Goal: Task Accomplishment & Management: Manage account settings

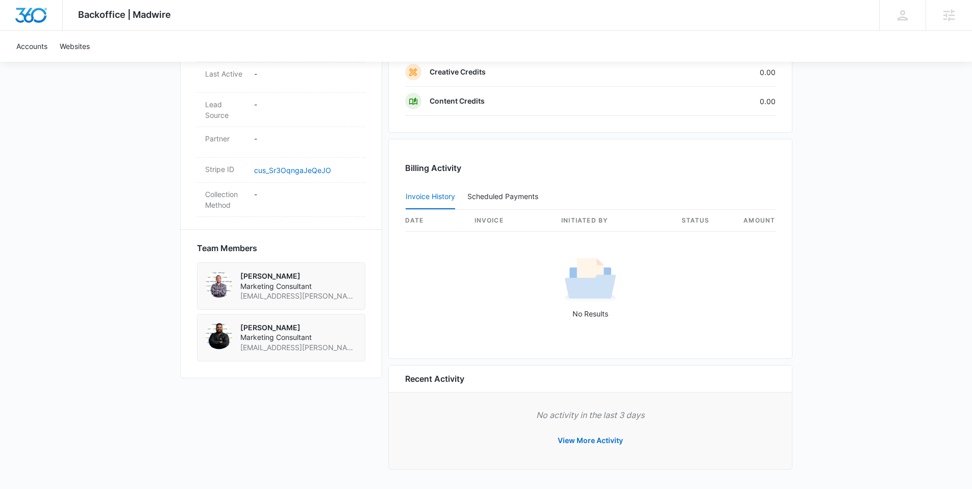
scroll to position [30, 0]
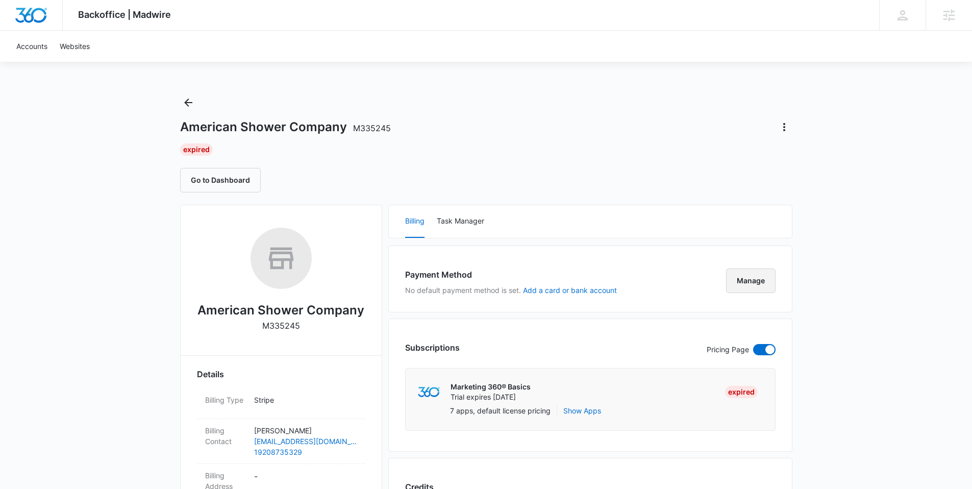
click at [755, 284] on button "Manage" at bounding box center [751, 280] width 50 height 25
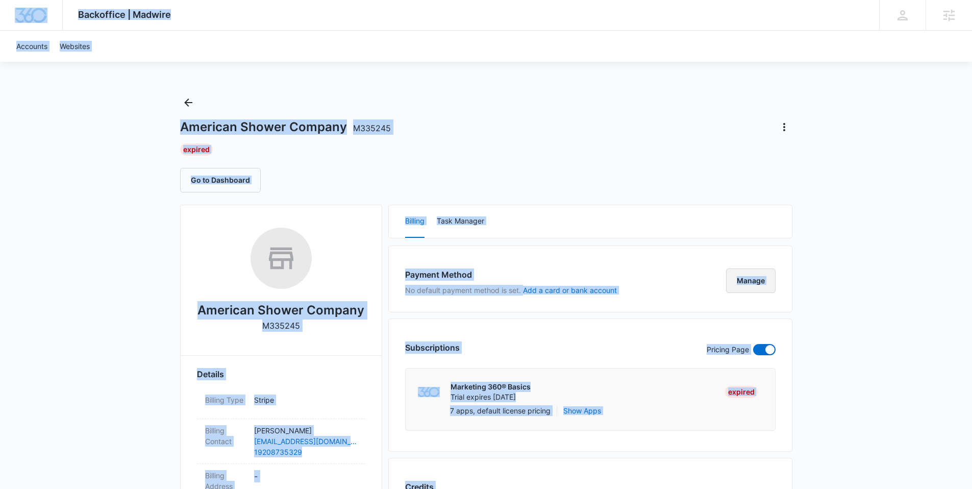
click at [753, 274] on button "Manage" at bounding box center [751, 280] width 50 height 25
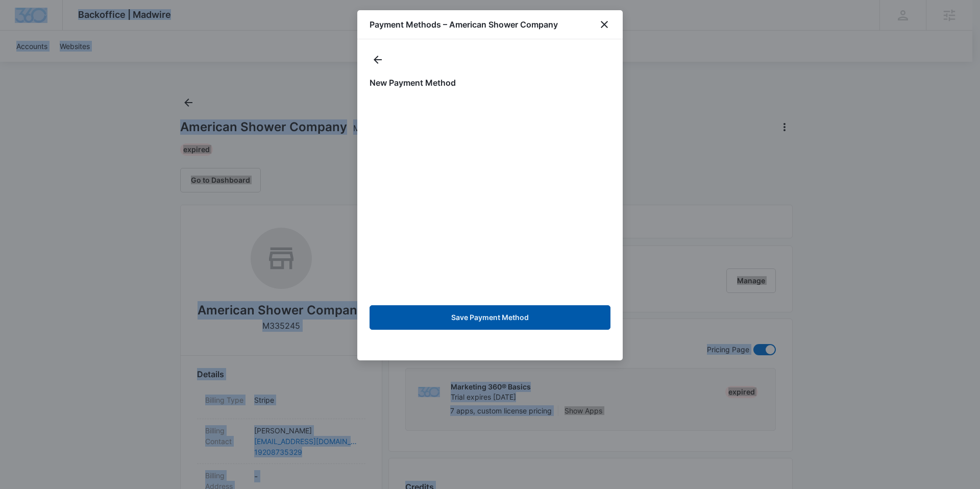
click at [534, 314] on button "Save Payment Method" at bounding box center [490, 317] width 241 height 25
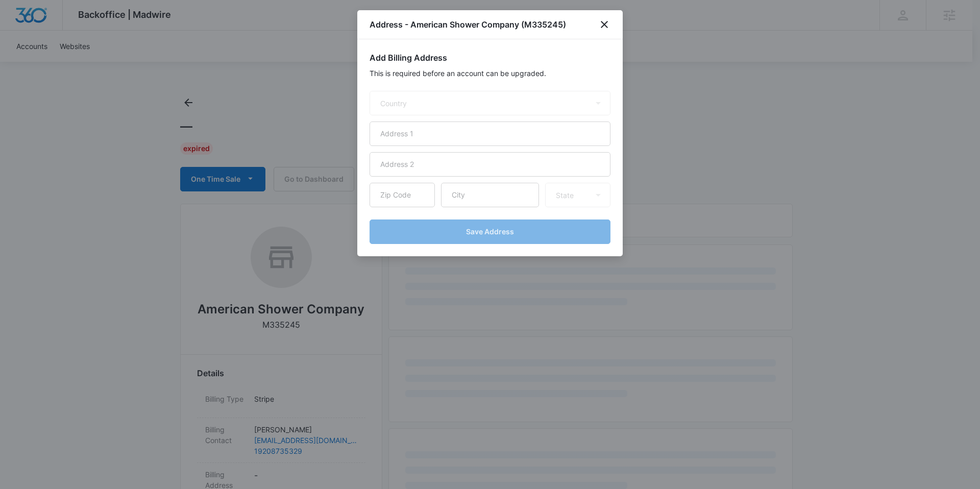
select select "US"
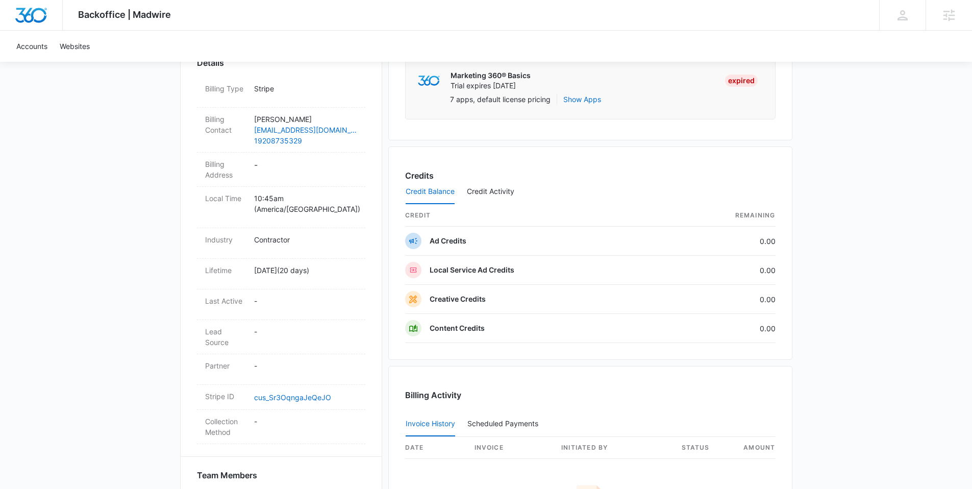
scroll to position [113, 0]
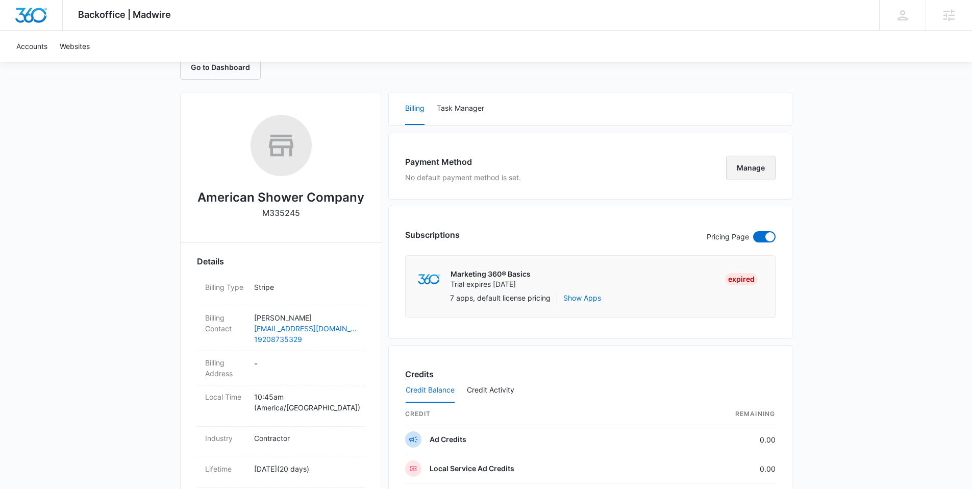
click at [760, 175] on button "Manage" at bounding box center [751, 168] width 50 height 25
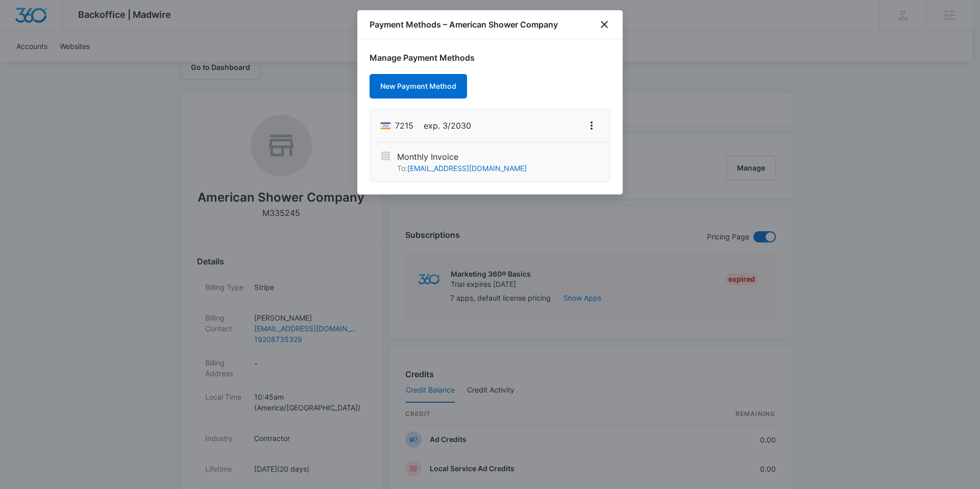
click at [742, 75] on div at bounding box center [490, 244] width 980 height 489
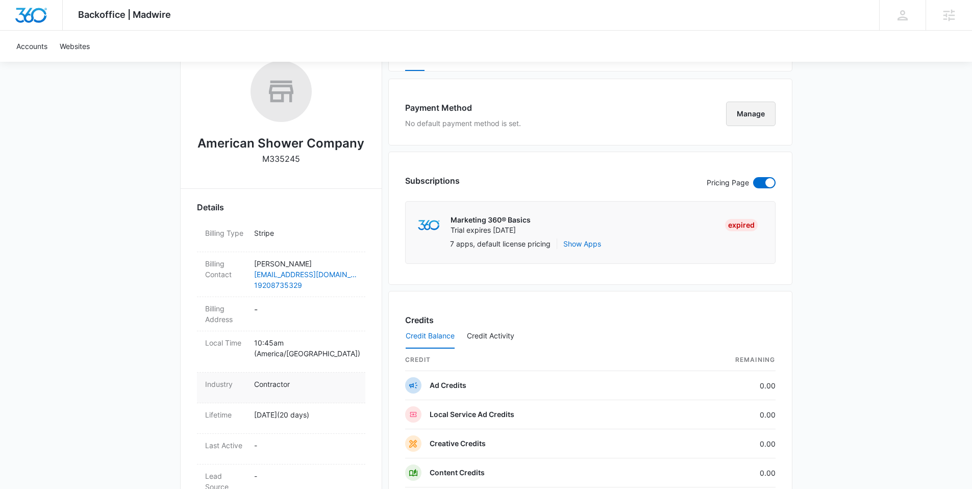
scroll to position [303, 0]
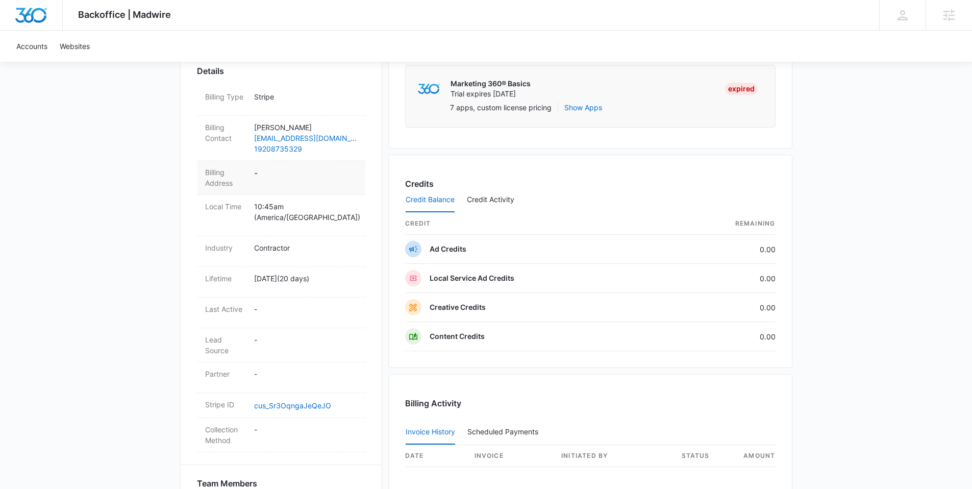
click at [268, 176] on dd "-" at bounding box center [305, 177] width 103 height 21
select select "US"
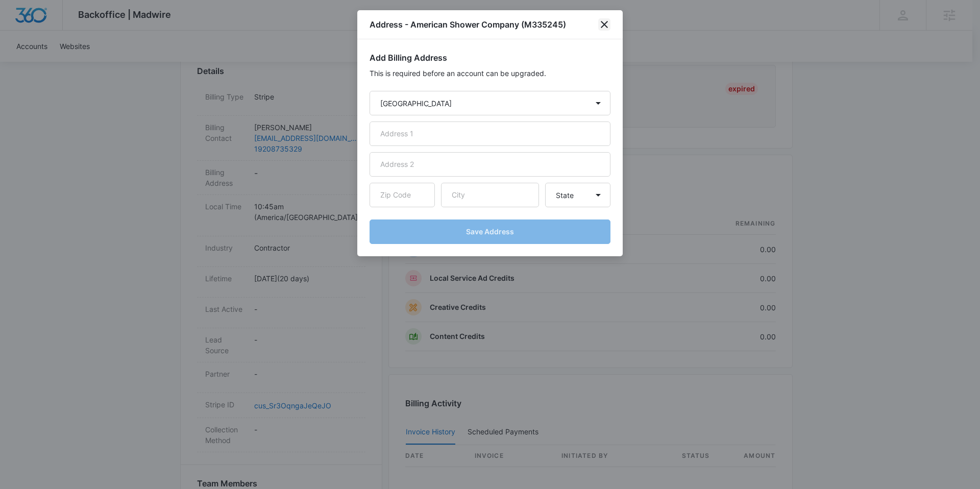
click at [608, 25] on icon "close" at bounding box center [604, 24] width 12 height 12
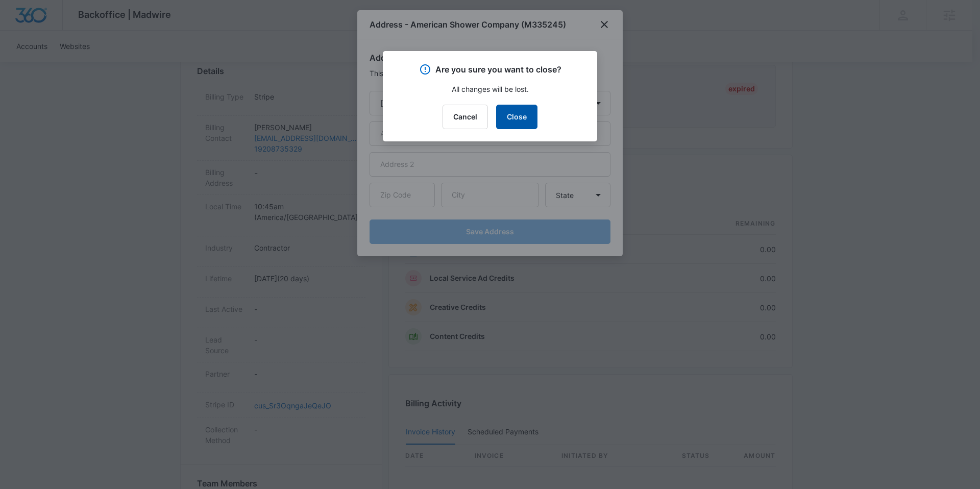
click at [519, 116] on button "Close" at bounding box center [516, 117] width 41 height 25
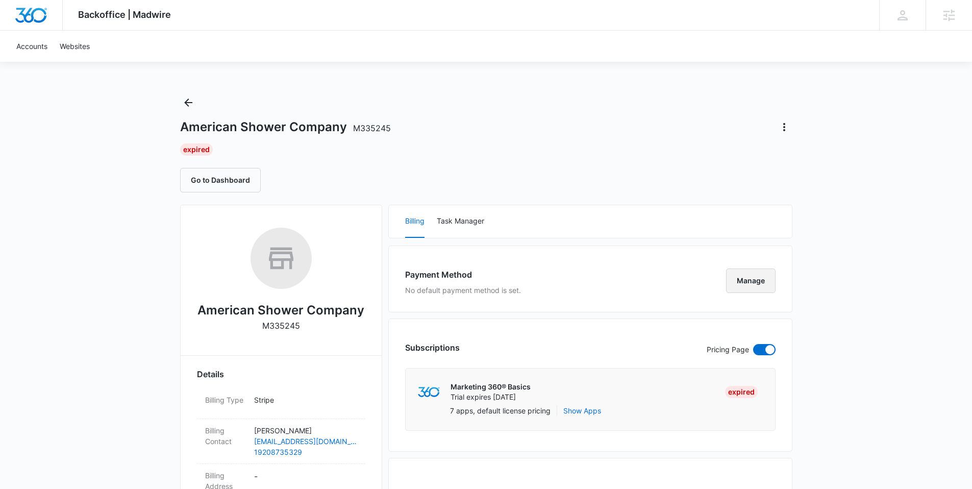
click at [762, 277] on button "Manage" at bounding box center [751, 280] width 50 height 25
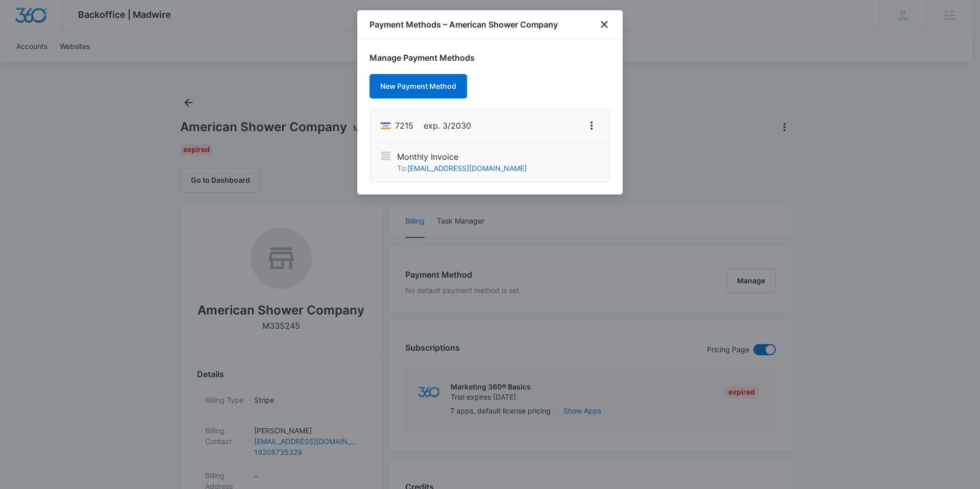
click at [811, 175] on div at bounding box center [490, 244] width 980 height 489
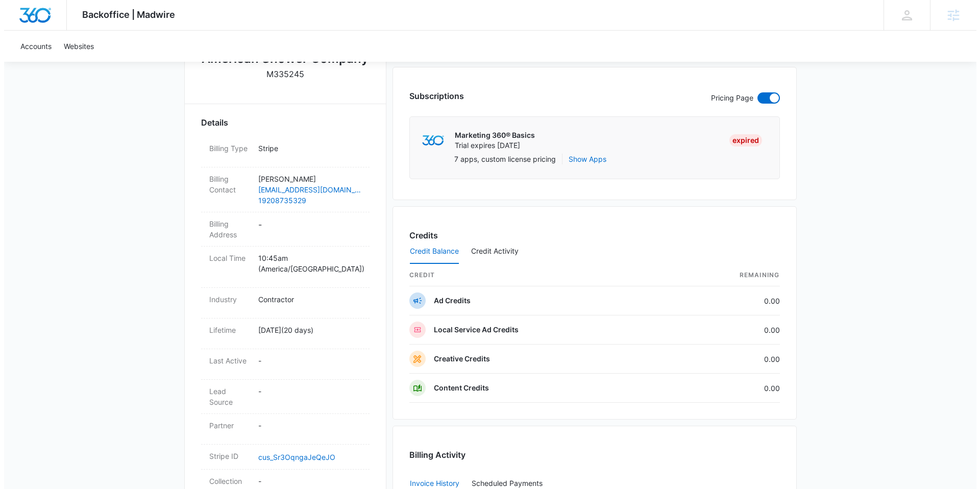
scroll to position [179, 0]
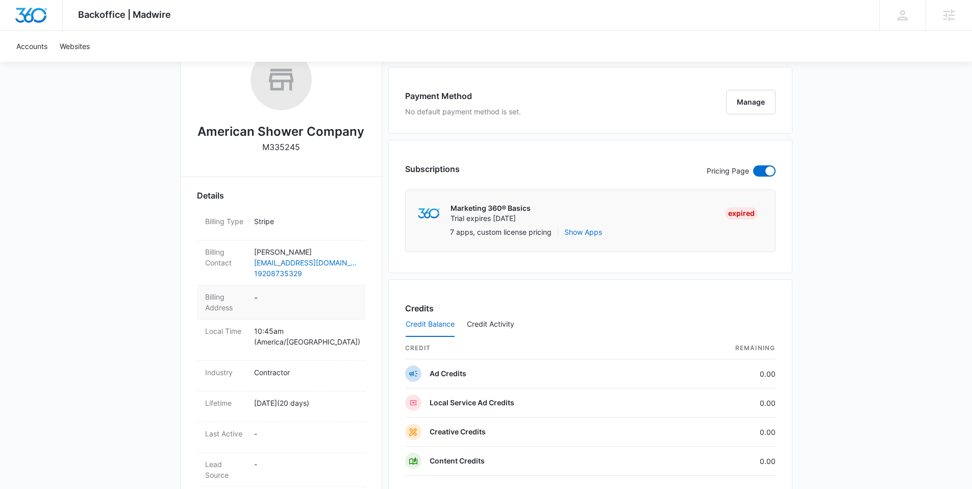
click at [257, 304] on dd "-" at bounding box center [305, 301] width 103 height 21
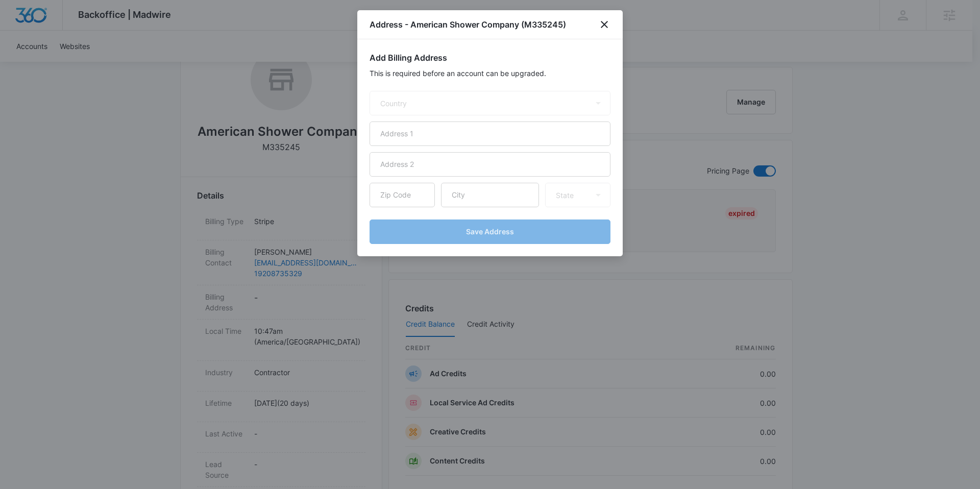
select select "US"
click at [466, 135] on input "text" at bounding box center [490, 133] width 241 height 25
paste input "3984 E Endeavor Dr Suite #5"
type input "3984 E Endeavor Dr Suite #5"
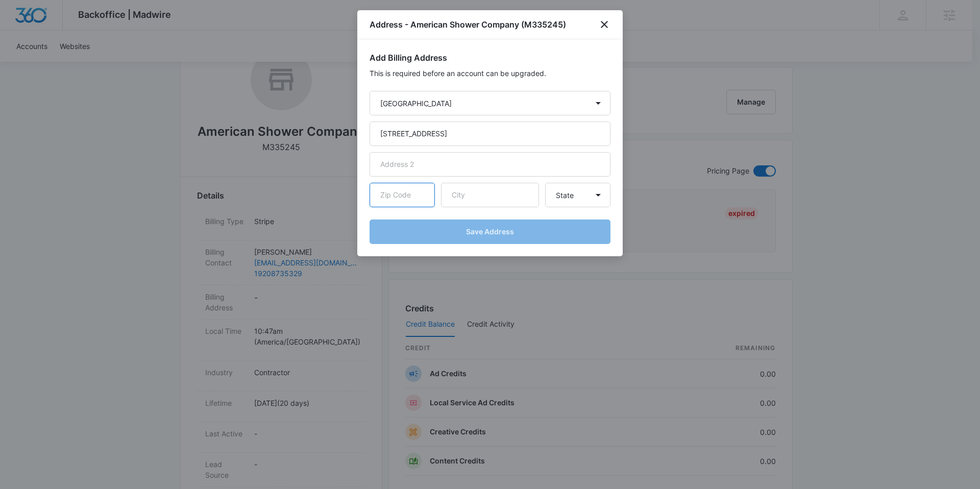
click at [397, 199] on input "text" at bounding box center [402, 195] width 65 height 25
click at [490, 192] on input "text" at bounding box center [490, 195] width 98 height 25
paste input "54915"
type input "54915"
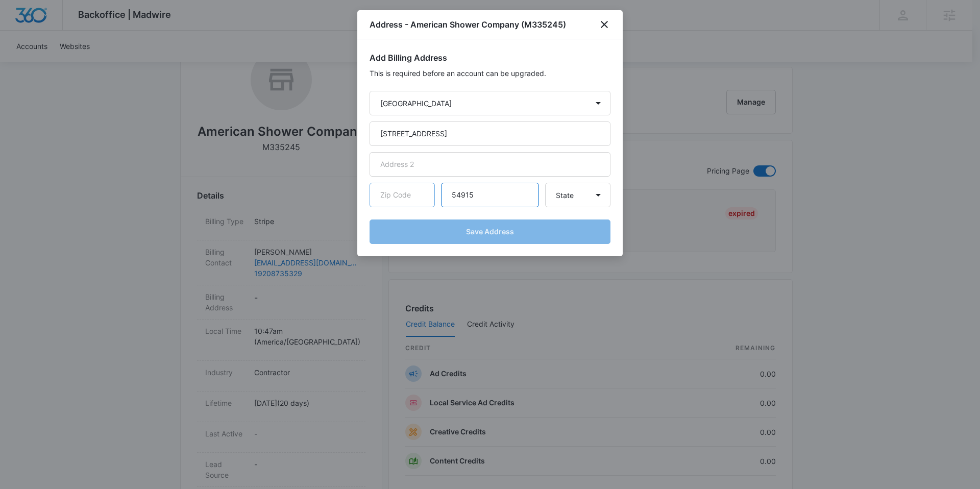
drag, startPoint x: 488, startPoint y: 193, endPoint x: 406, endPoint y: 188, distance: 81.9
click at [406, 188] on div "54915 State Alaska Alabama Arkansas American Samoa Arizona California Colorado …" at bounding box center [490, 195] width 241 height 25
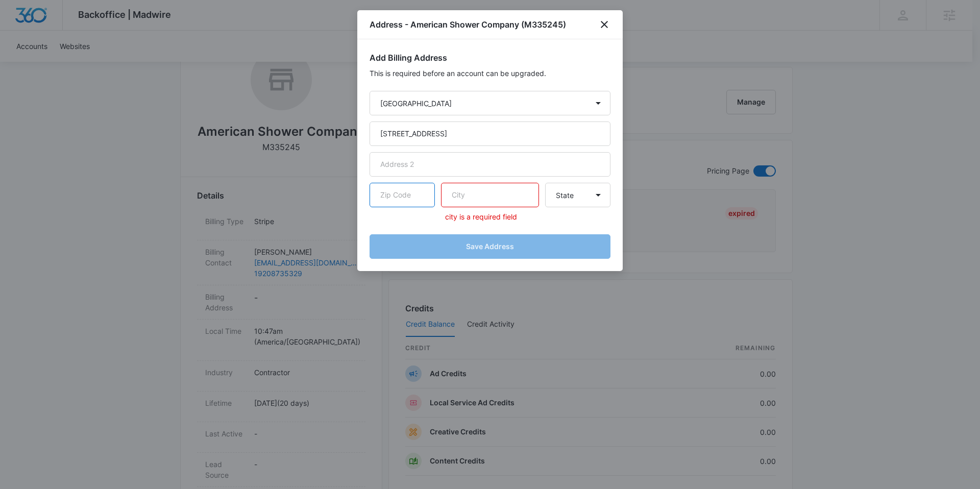
click at [393, 198] on input "text" at bounding box center [402, 195] width 65 height 25
paste input "54915"
paste input "Appleton"
type input "54915Appleton"
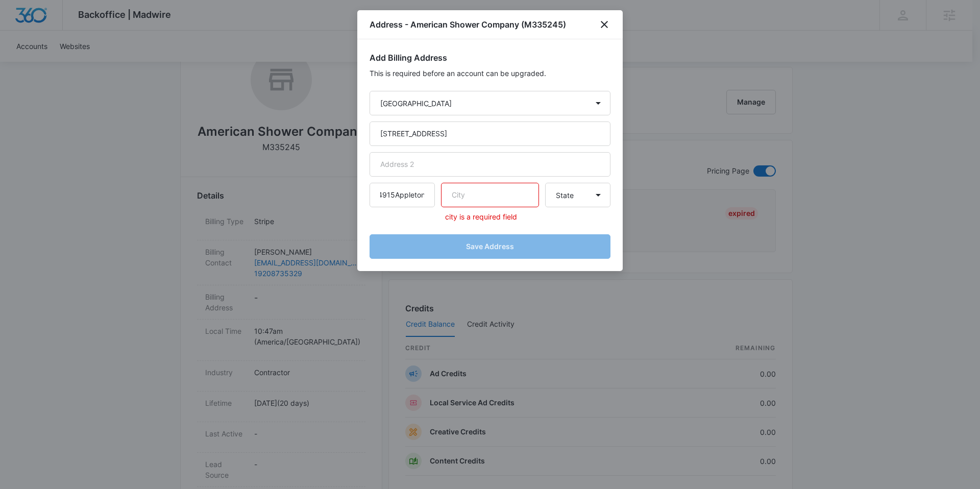
click at [499, 202] on input "text" at bounding box center [490, 195] width 98 height 25
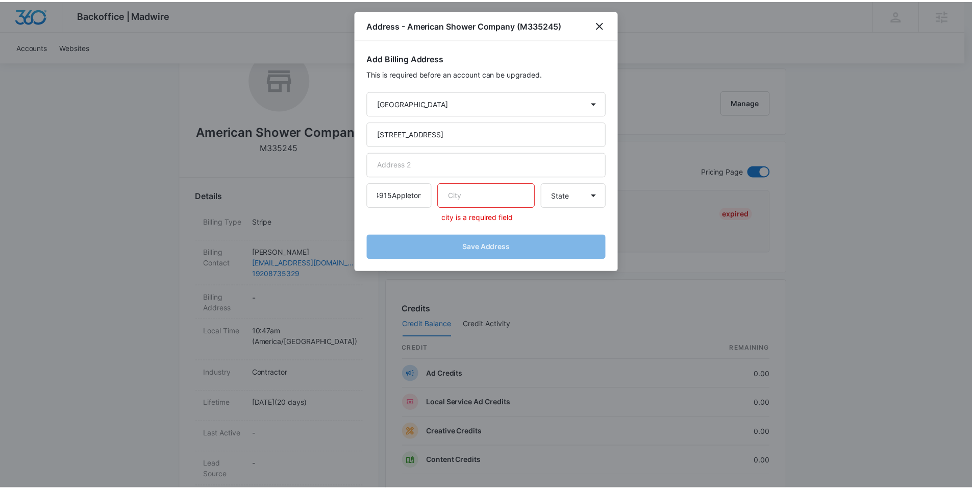
scroll to position [0, 0]
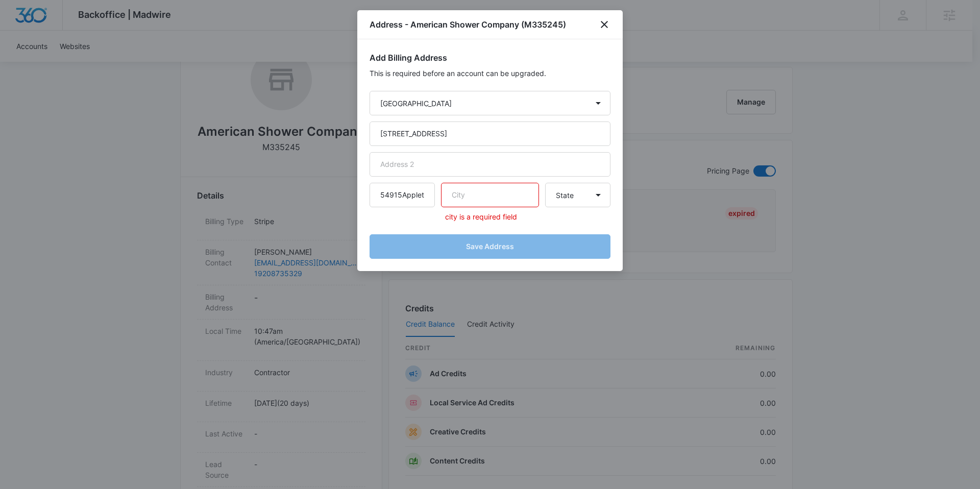
paste input "Appleton"
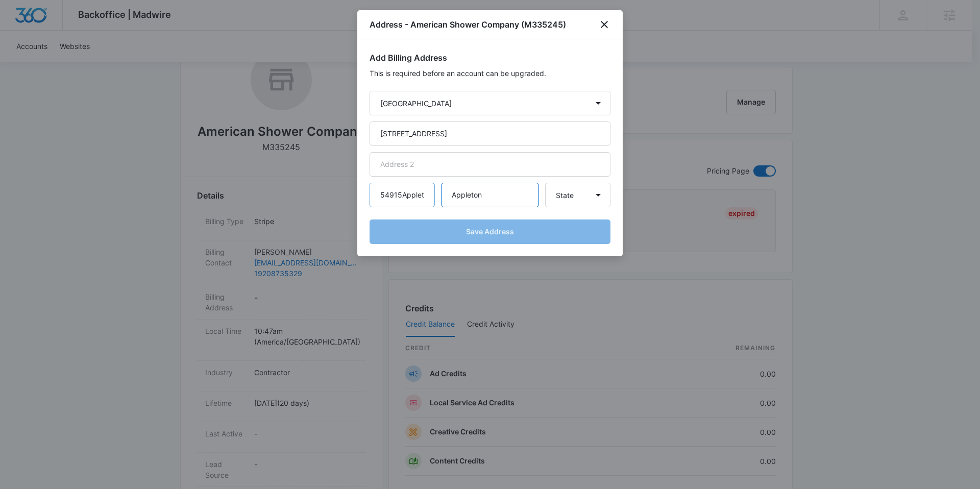
type input "Appleton"
click at [418, 199] on input "54915Appleton" at bounding box center [402, 195] width 65 height 25
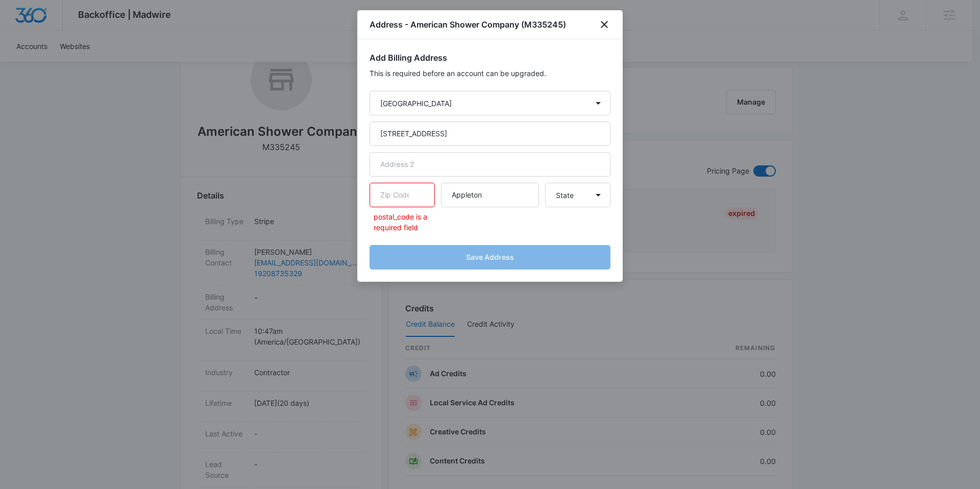
paste input "54915"
type input "54915"
paste input "54915"
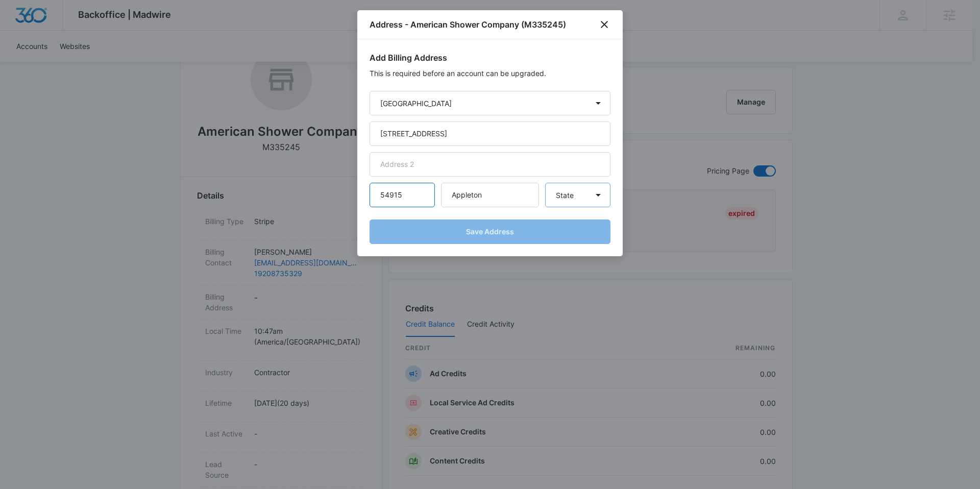
type input "54915"
click at [578, 202] on select "State Alaska Alabama Arkansas American Samoa Arizona California Colorado Connec…" at bounding box center [577, 195] width 65 height 25
select select "WI"
click at [545, 183] on select "State Alaska Alabama Arkansas American Samoa Arizona California Colorado Connec…" at bounding box center [577, 195] width 65 height 25
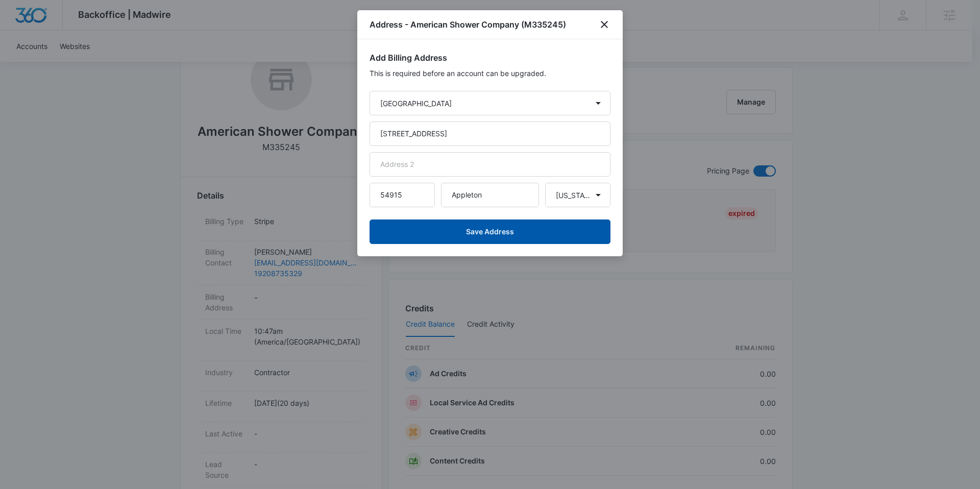
click at [455, 229] on button "Save Address" at bounding box center [490, 231] width 241 height 25
